Goal: Communication & Community: Answer question/provide support

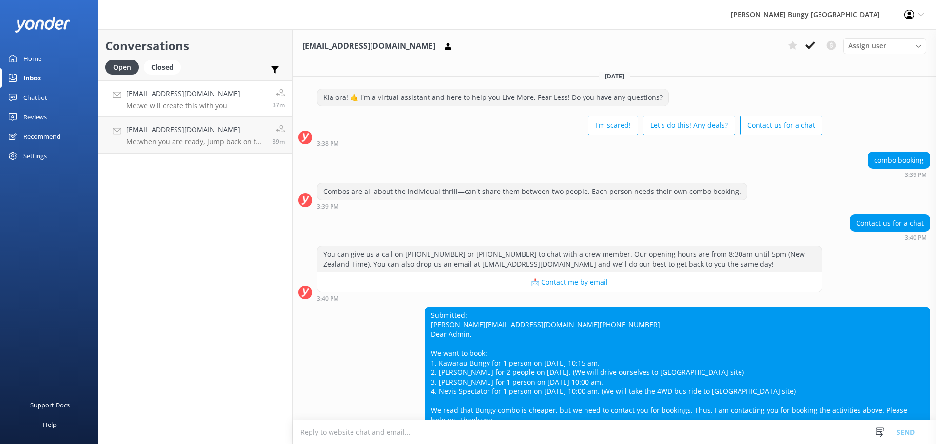
scroll to position [276, 0]
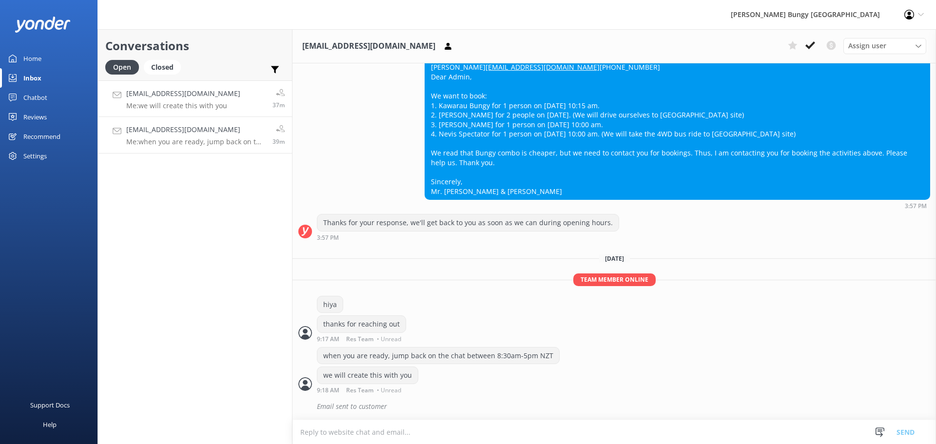
click at [269, 144] on div "39m" at bounding box center [274, 134] width 19 height 21
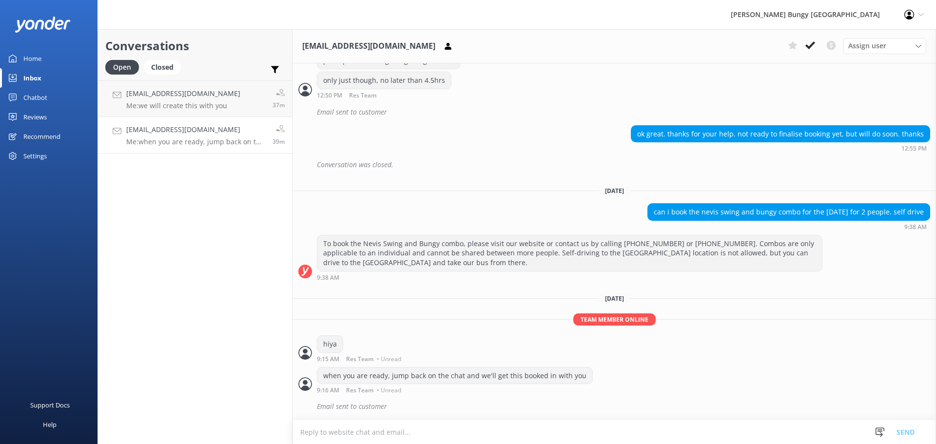
scroll to position [731, 0]
click at [198, 97] on h4 "Website Visitor" at bounding box center [195, 93] width 139 height 11
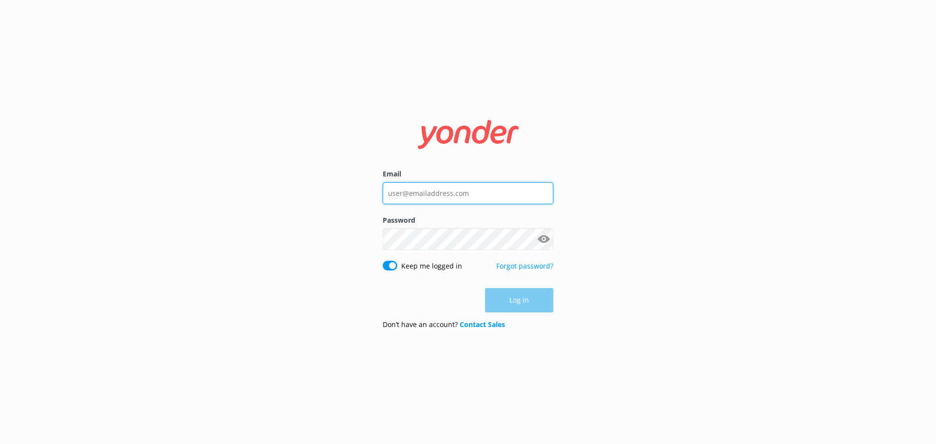
type input "bungycentre@bungy.co.nz"
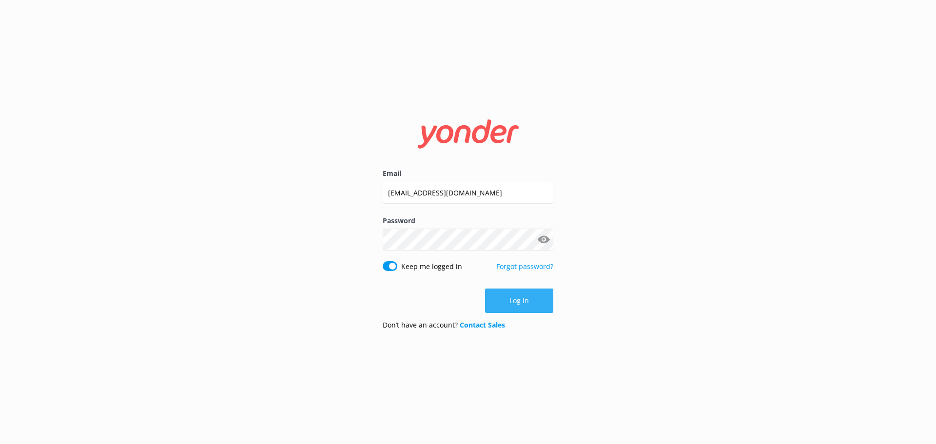
click at [525, 305] on button "Log in" at bounding box center [519, 301] width 68 height 24
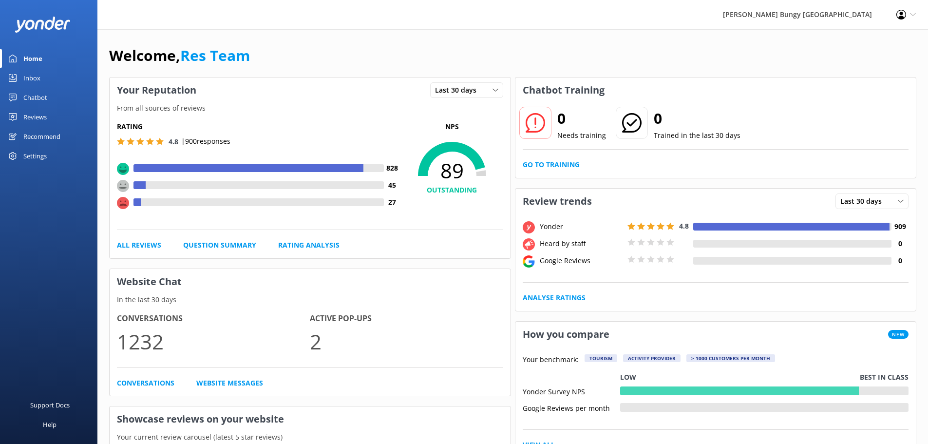
click at [32, 76] on div "Inbox" at bounding box center [31, 77] width 17 height 19
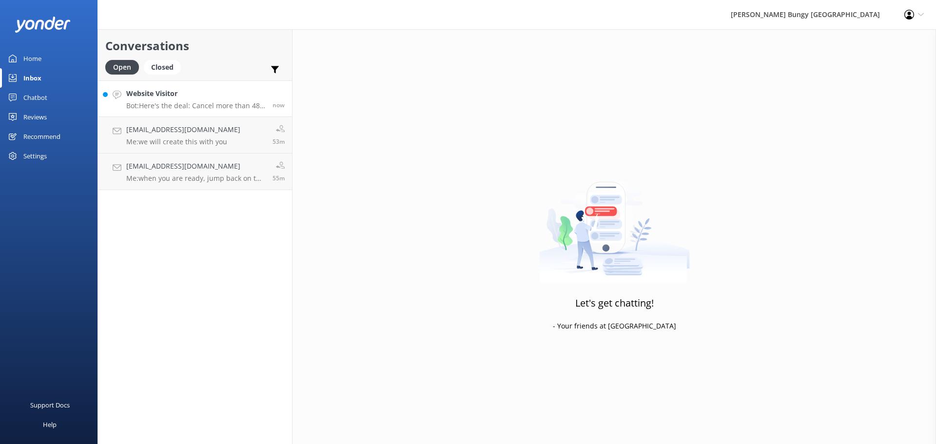
click at [163, 103] on p "Bot: Here's the deal: Cancel more than 48 hours ahead, and you get a full refun…" at bounding box center [195, 105] width 139 height 9
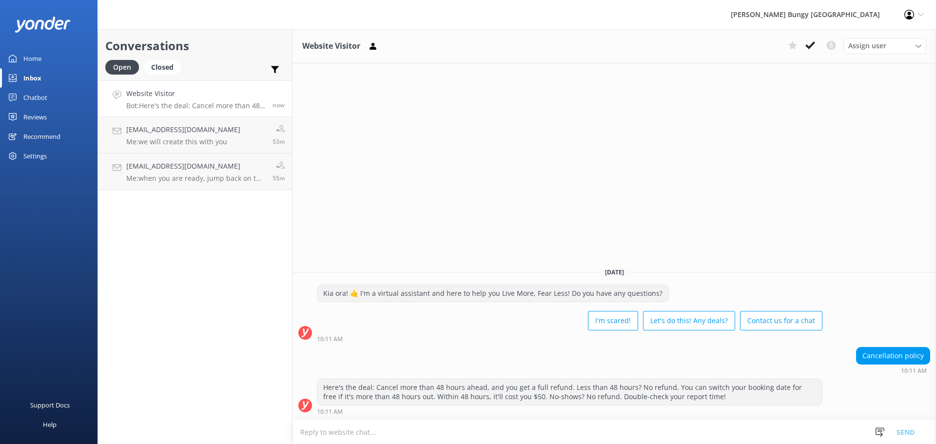
click at [614, 183] on div "Website Visitor Assign user Mike Voyce Michelle Gillard Tech Admin Dan Waugh Re…" at bounding box center [613, 236] width 643 height 415
click at [194, 114] on link "Website Visitor Bot: Here's the deal: Cancel more than 48 hours ahead, and you …" at bounding box center [195, 98] width 194 height 37
click at [524, 222] on div "Website Visitor Assign user [PERSON_NAME] [PERSON_NAME] Tech Admin [PERSON_NAME…" at bounding box center [613, 236] width 643 height 415
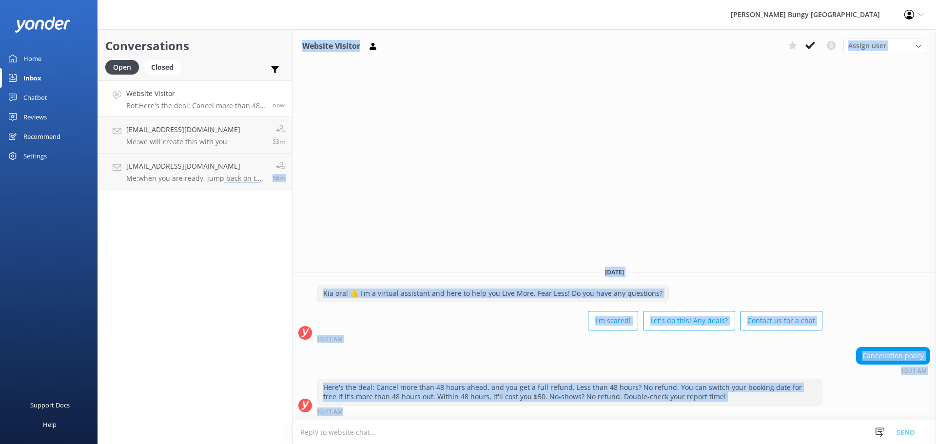
drag, startPoint x: 220, startPoint y: 367, endPoint x: 723, endPoint y: 416, distance: 505.4
click at [724, 416] on div "Conversations Open Closed Important Converted Assigned to me Unassigned Website…" at bounding box center [516, 236] width 838 height 415
click at [303, 243] on div "Website Visitor Assign user [PERSON_NAME] [PERSON_NAME] Tech Admin [PERSON_NAME…" at bounding box center [613, 236] width 643 height 415
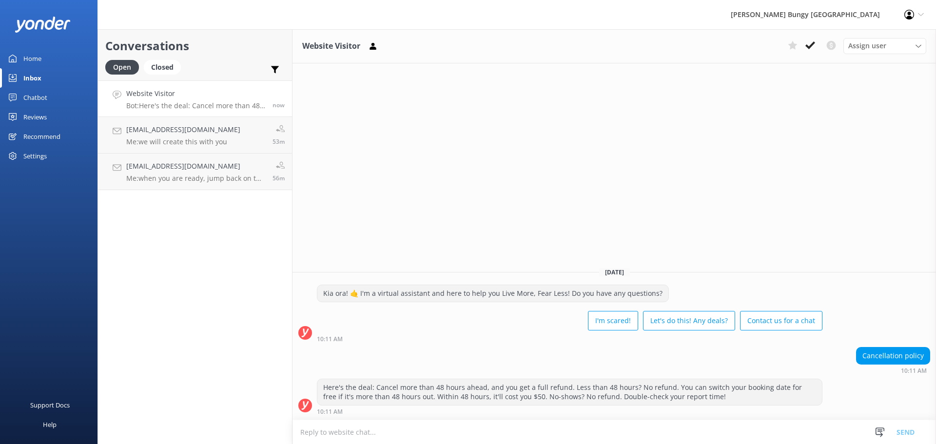
click at [232, 246] on div "Conversations Open Closed Important Converted Assigned to me Unassigned Website…" at bounding box center [194, 236] width 195 height 415
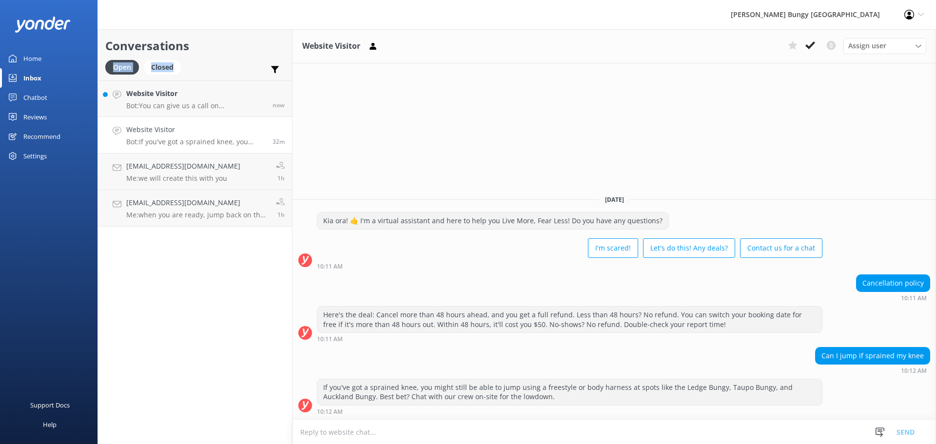
drag, startPoint x: 190, startPoint y: 54, endPoint x: 193, endPoint y: 66, distance: 12.1
click at [191, 60] on div "Conversations Open Closed Important Converted Assigned to me Unassigned" at bounding box center [195, 54] width 194 height 51
click at [193, 98] on h4 "Website Visitor" at bounding box center [195, 93] width 139 height 11
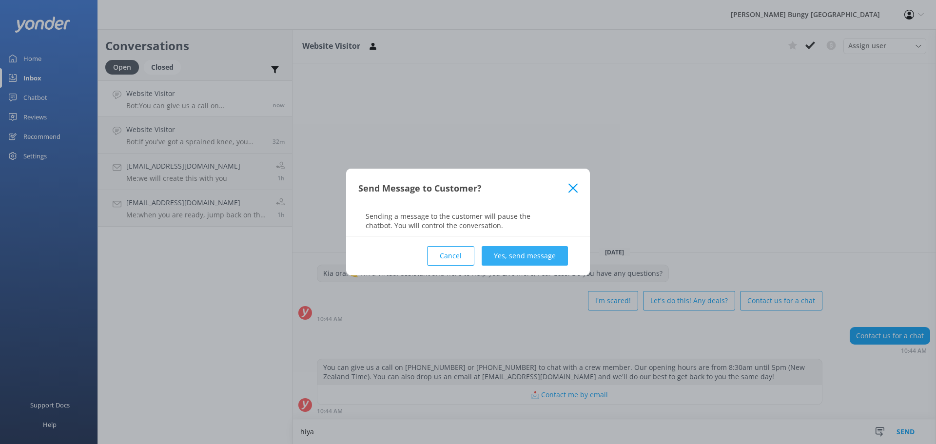
type textarea "hiya"
click at [507, 257] on button "Yes, send message" at bounding box center [525, 255] width 86 height 19
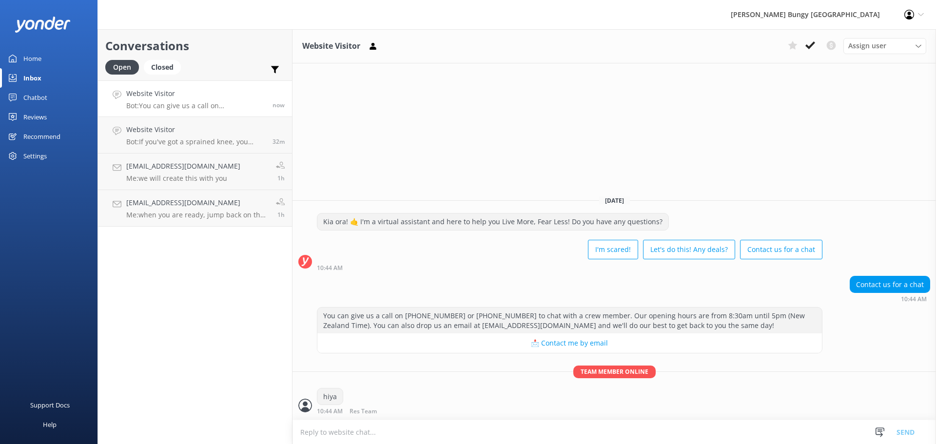
click at [549, 430] on textarea at bounding box center [613, 432] width 643 height 24
type textarea "w"
type textarea "how can we help?"
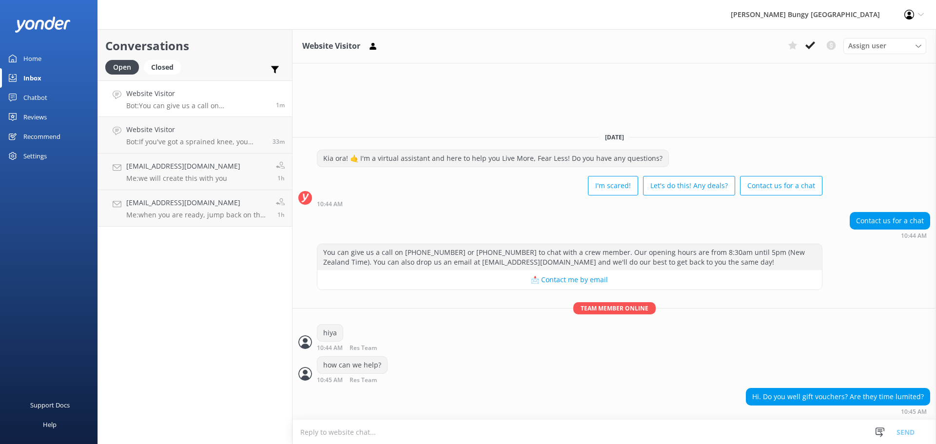
click at [750, 435] on textarea at bounding box center [613, 432] width 643 height 24
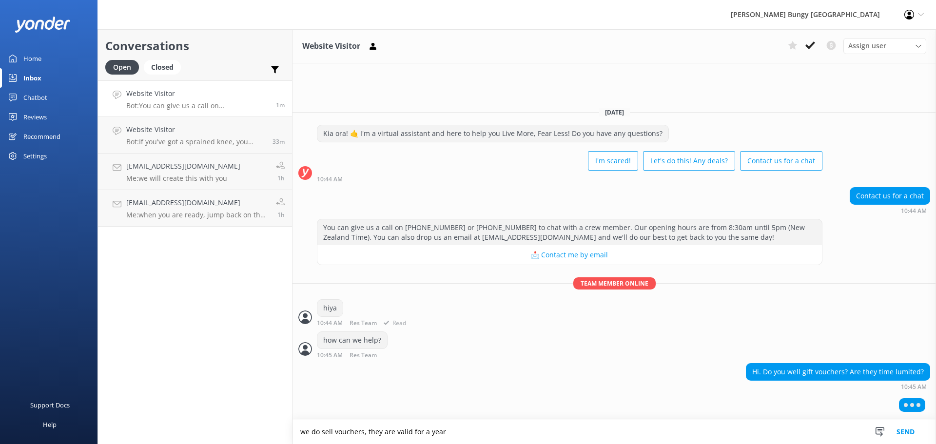
type textarea "we do sell vouchers, they are valid for a year"
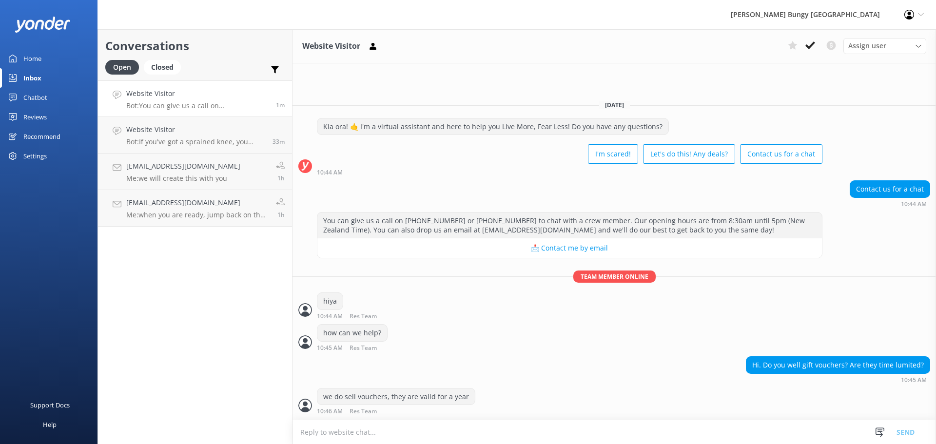
click at [574, 436] on textarea at bounding box center [613, 432] width 643 height 24
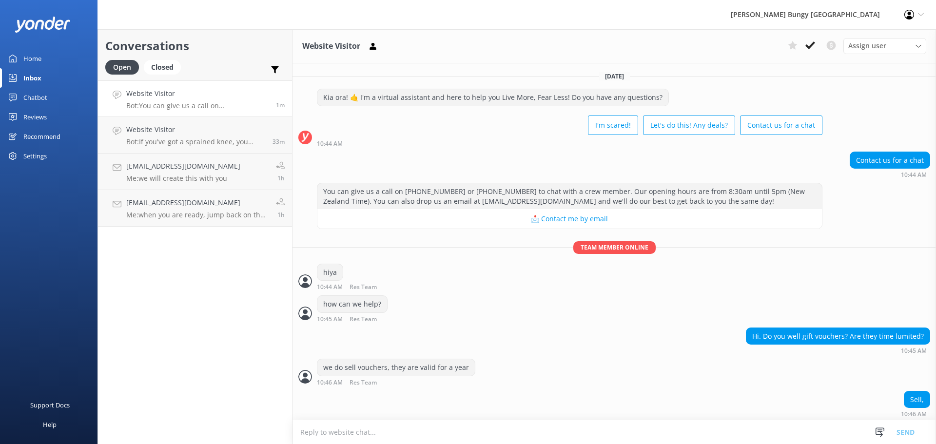
scroll to position [2, 0]
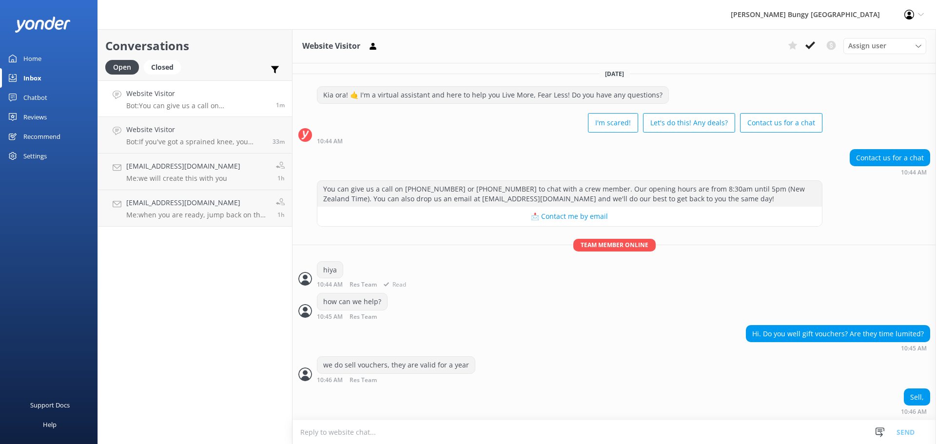
click at [590, 281] on div "hiya 10:44 AM Res Team Read" at bounding box center [613, 274] width 643 height 27
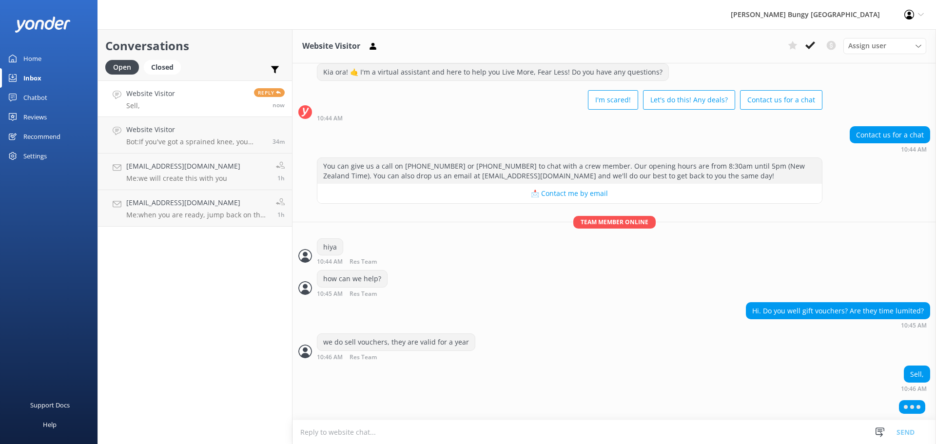
click at [615, 377] on div "Sell, 10:46 AM" at bounding box center [613, 379] width 643 height 27
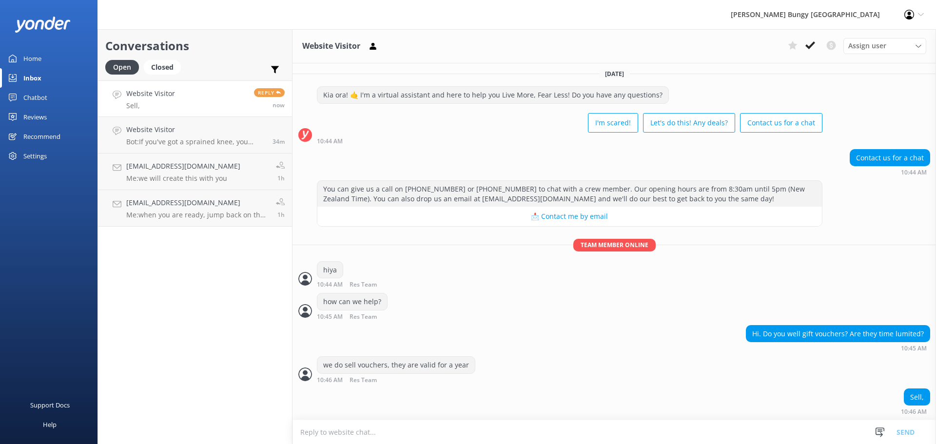
scroll to position [34, 0]
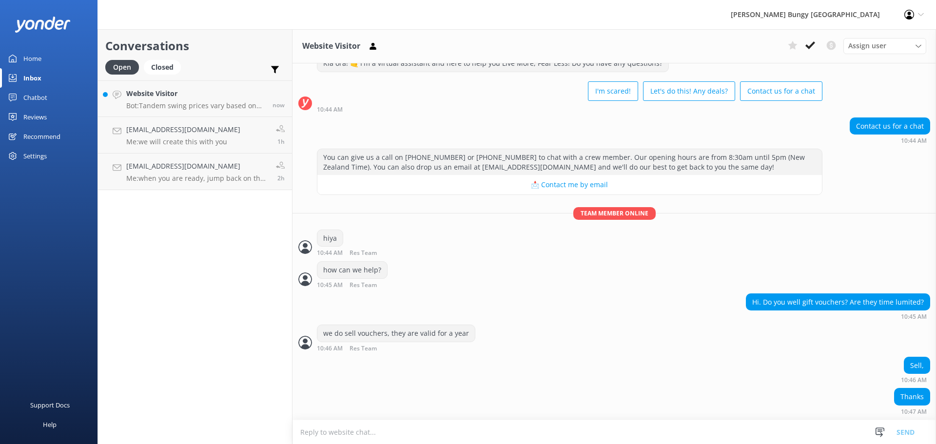
scroll to position [55, 0]
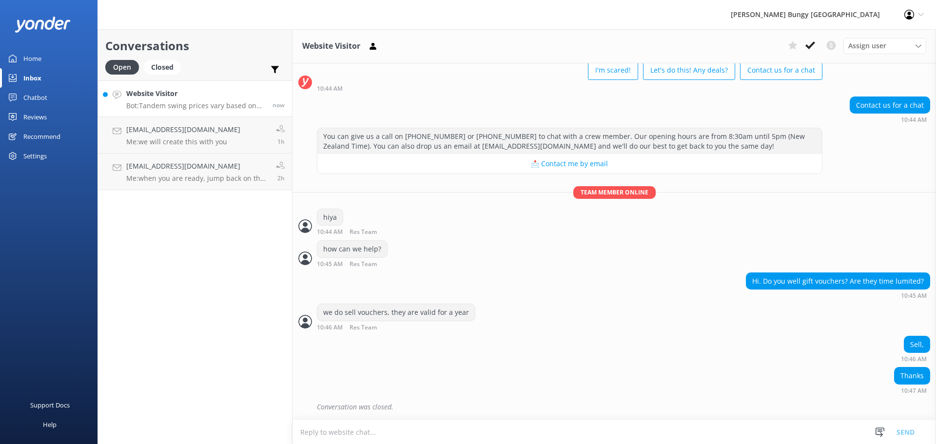
click at [237, 98] on h4 "Website Visitor" at bounding box center [195, 93] width 139 height 11
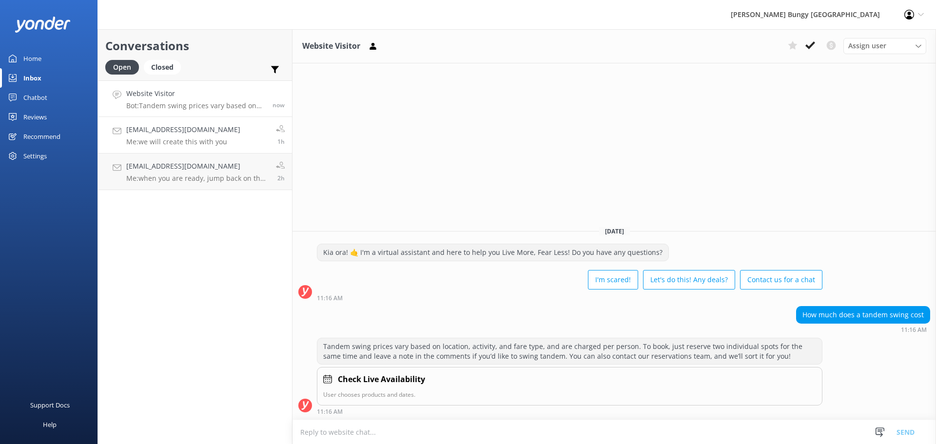
click at [222, 131] on h4 "[EMAIL_ADDRESS][DOMAIN_NAME]" at bounding box center [183, 129] width 114 height 11
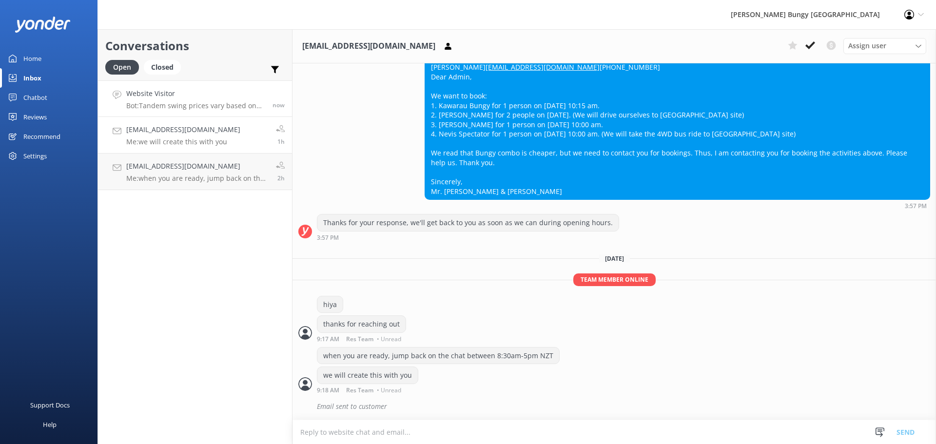
scroll to position [276, 0]
click at [221, 152] on link "anast18@gmail.com Me: we will create this with you 1h" at bounding box center [195, 135] width 194 height 37
click at [219, 167] on h4 "[EMAIL_ADDRESS][DOMAIN_NAME]" at bounding box center [197, 166] width 142 height 11
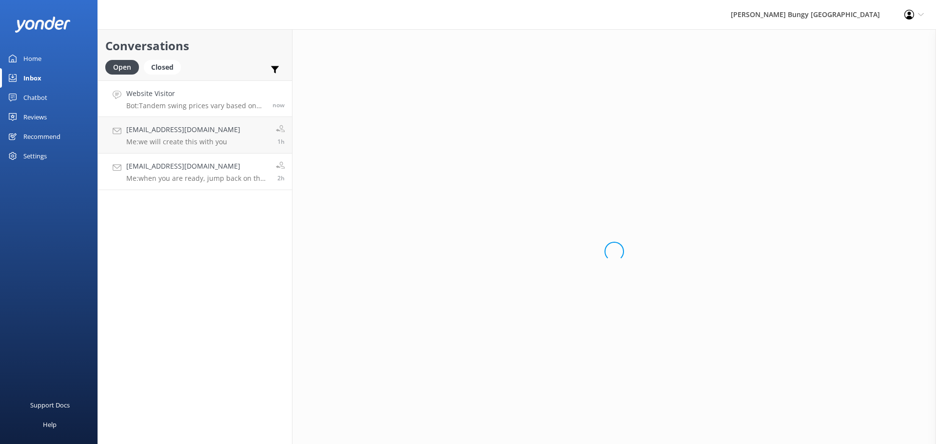
click at [195, 98] on h4 "Website Visitor" at bounding box center [195, 93] width 139 height 11
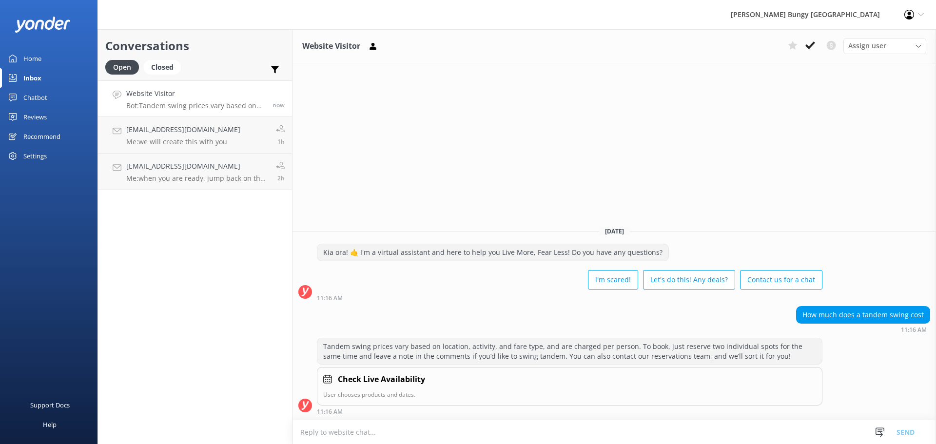
click at [214, 250] on div "Conversations Open Closed Important Converted Assigned to me Unassigned Website…" at bounding box center [194, 236] width 195 height 415
click at [440, 144] on div "Website Visitor Assign user Mike Voyce Michelle Gillard Tech Admin Dan Waugh Re…" at bounding box center [613, 236] width 643 height 415
click at [207, 142] on p "Me: we will create this with you" at bounding box center [183, 141] width 114 height 9
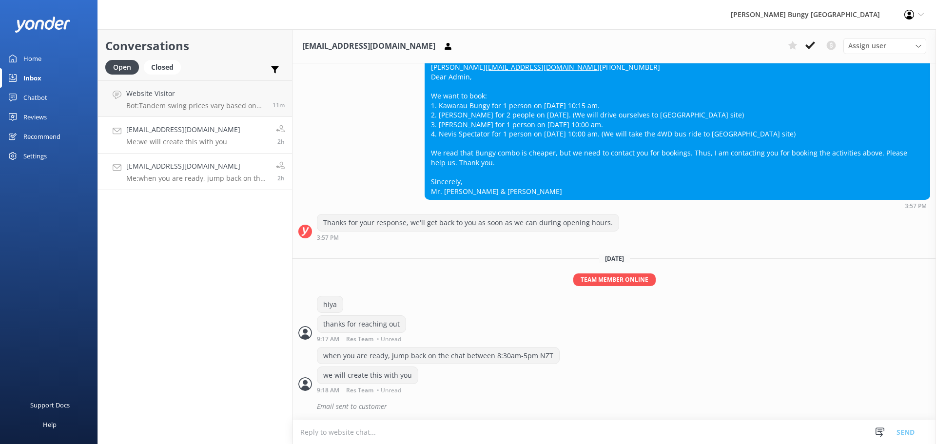
scroll to position [276, 0]
click at [214, 174] on p "Me: when you are ready, jump back on the chat and we'll get this booked in with…" at bounding box center [197, 178] width 142 height 9
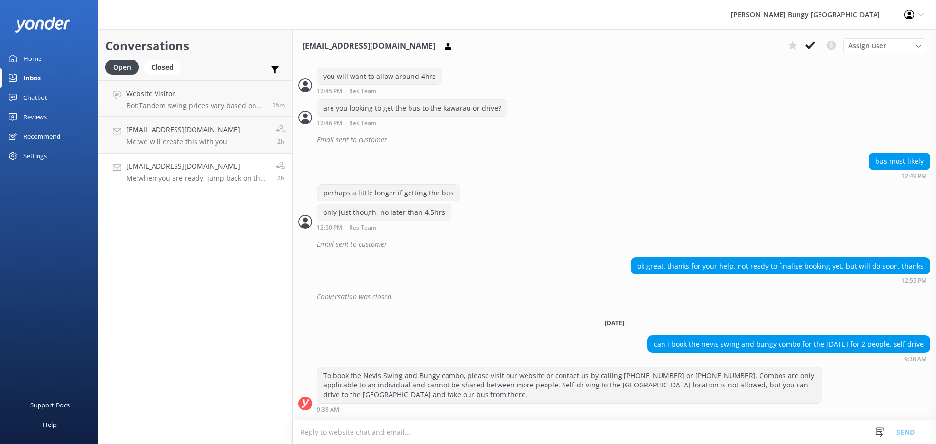
scroll to position [731, 0]
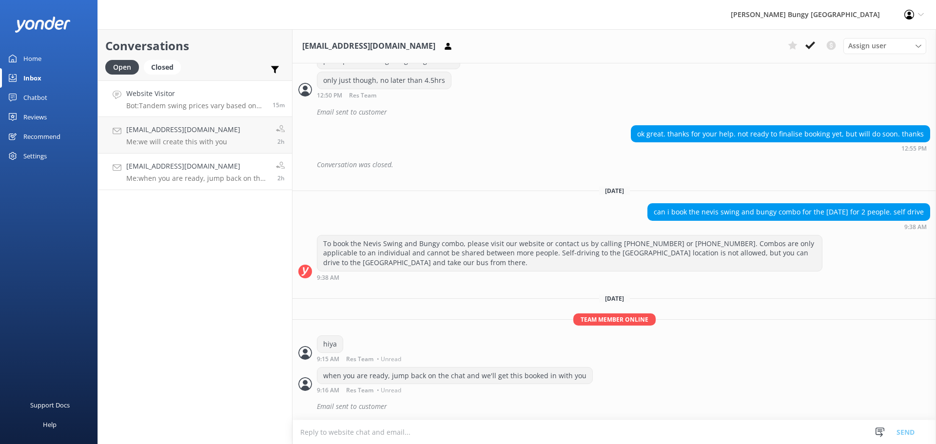
click at [180, 97] on h4 "Website Visitor" at bounding box center [195, 93] width 139 height 11
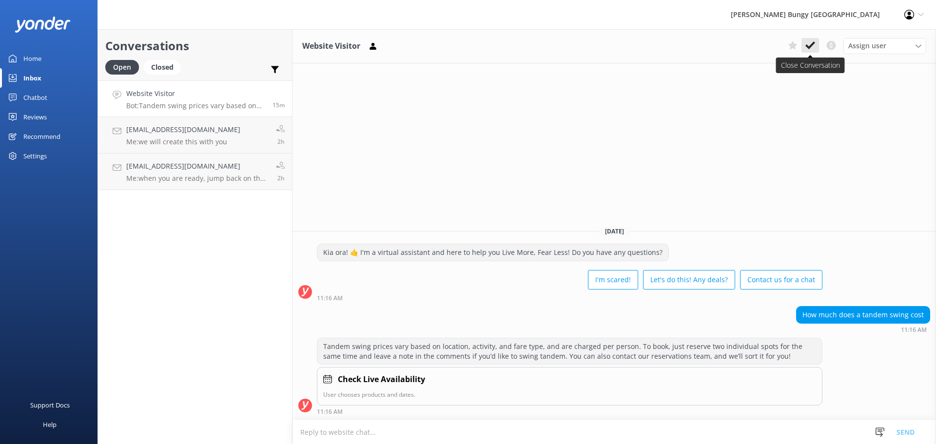
click at [810, 40] on icon at bounding box center [810, 45] width 10 height 10
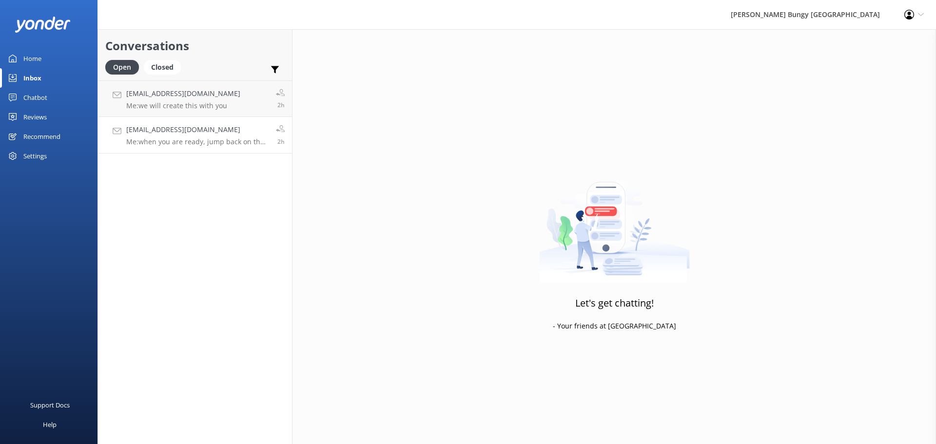
click at [193, 118] on link "teahperdis@gmail.com Me: when you are ready, jump back on the chat and we'll ge…" at bounding box center [195, 135] width 194 height 37
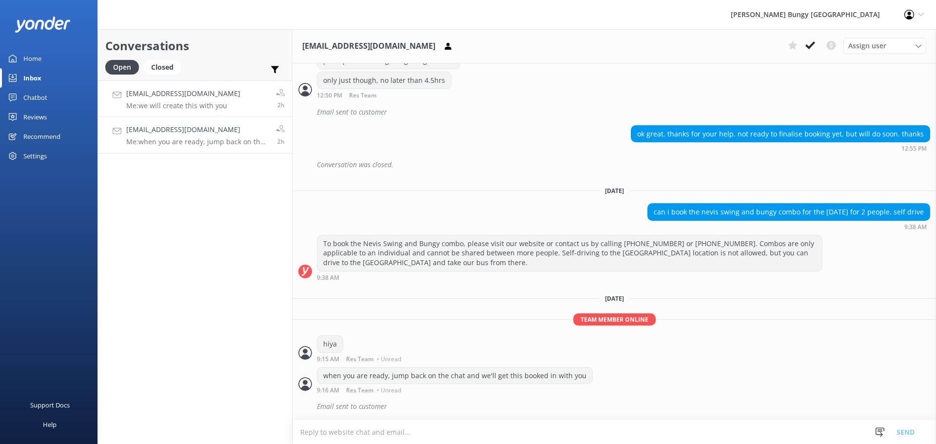
scroll to position [731, 0]
click at [236, 255] on div "Conversations Open Closed Important Converted Assigned to me Unassigned [EMAIL_…" at bounding box center [194, 236] width 195 height 415
click at [262, 107] on link "anast18@gmail.com Me: we will create this with you 2h" at bounding box center [195, 98] width 194 height 37
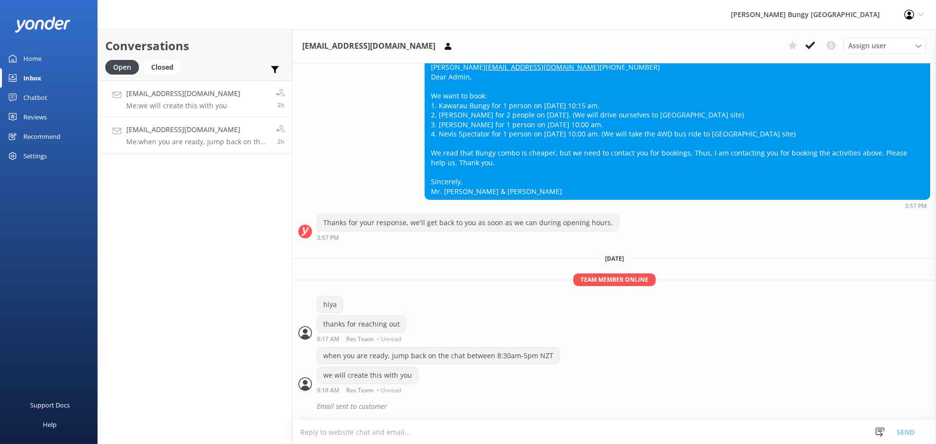
click at [249, 148] on link "teahperdis@gmail.com Me: when you are ready, jump back on the chat and we'll ge…" at bounding box center [195, 135] width 194 height 37
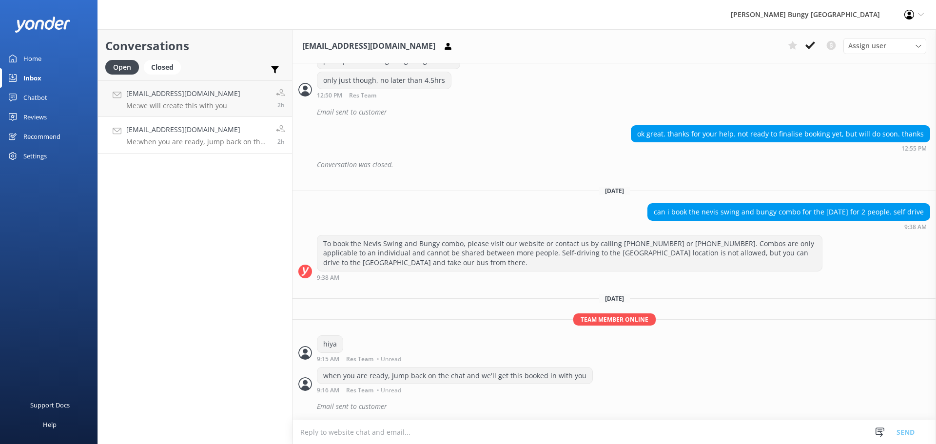
scroll to position [731, 0]
click at [193, 230] on div "Conversations Open Closed Important Converted Assigned to me Unassigned [EMAIL_…" at bounding box center [194, 236] width 195 height 415
